Goal: Transaction & Acquisition: Purchase product/service

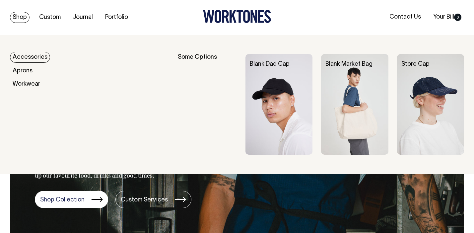
click at [297, 105] on img at bounding box center [278, 104] width 67 height 101
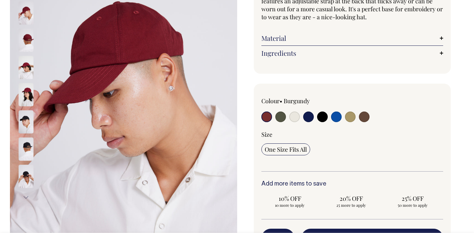
scroll to position [111, 0]
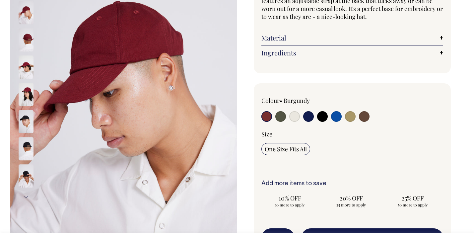
click at [29, 40] on img at bounding box center [26, 40] width 15 height 23
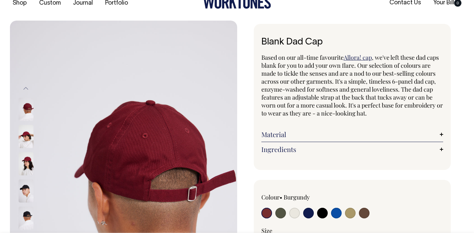
scroll to position [15, 0]
click at [280, 74] on span ", we've left these dad caps blank for you to add your own flare. Our selection …" at bounding box center [351, 85] width 181 height 64
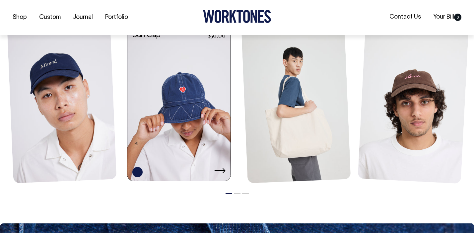
scroll to position [804, 0]
